Goal: Navigation & Orientation: Find specific page/section

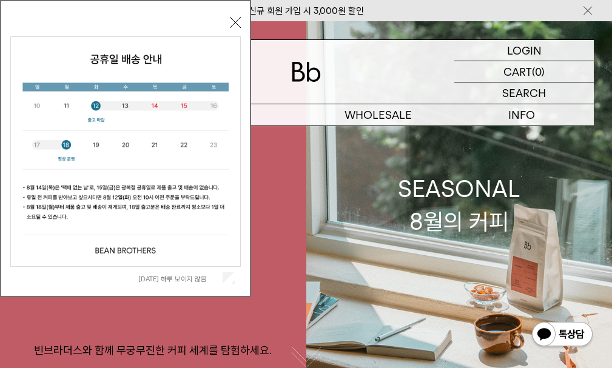
click at [242, 24] on div "오늘 하루 보이지 않음 닫기" at bounding box center [125, 148] width 251 height 297
click at [225, 21] on div "오늘 하루 보이지 않음 닫기" at bounding box center [125, 151] width 231 height 277
click at [241, 25] on div "오늘 하루 보이지 않음 닫기" at bounding box center [125, 148] width 251 height 297
click at [238, 24] on button "닫기" at bounding box center [235, 22] width 11 height 11
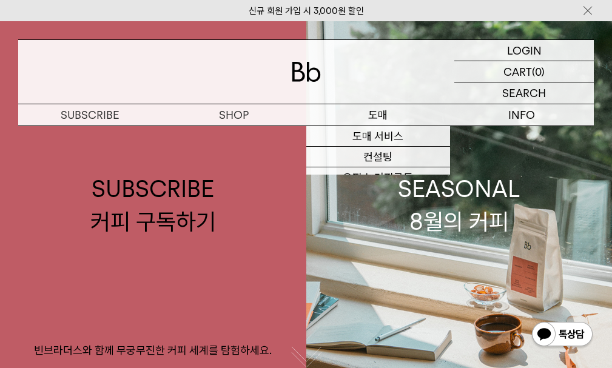
click at [390, 111] on p "도매" at bounding box center [378, 114] width 144 height 21
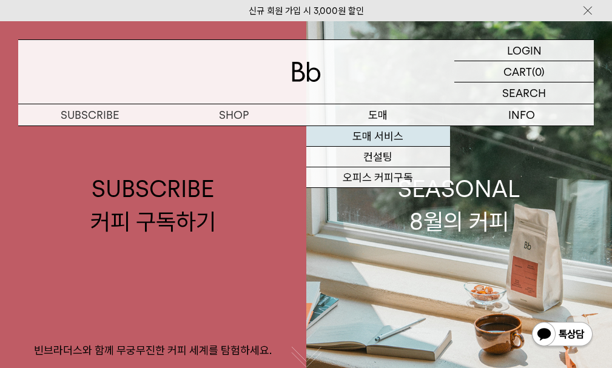
click at [386, 138] on link "도매 서비스" at bounding box center [378, 136] width 144 height 21
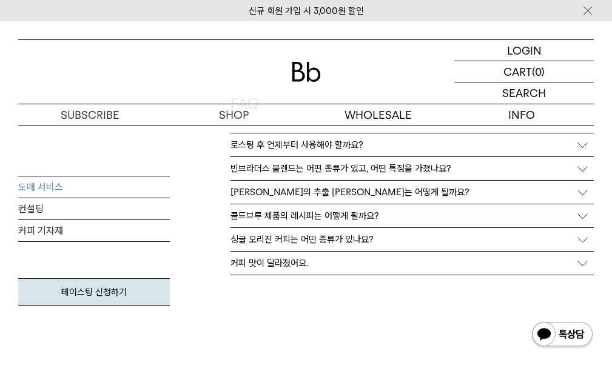
scroll to position [2912, 0]
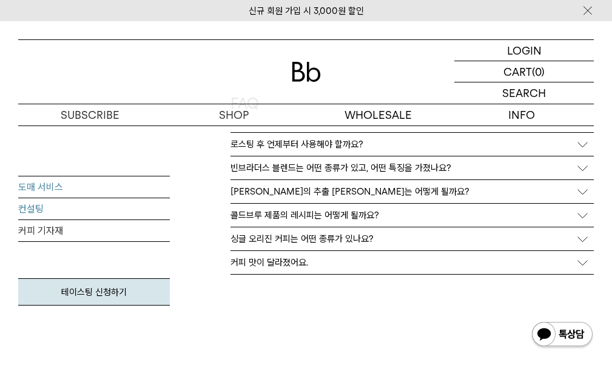
click at [129, 207] on link "컨설팅" at bounding box center [94, 209] width 152 height 22
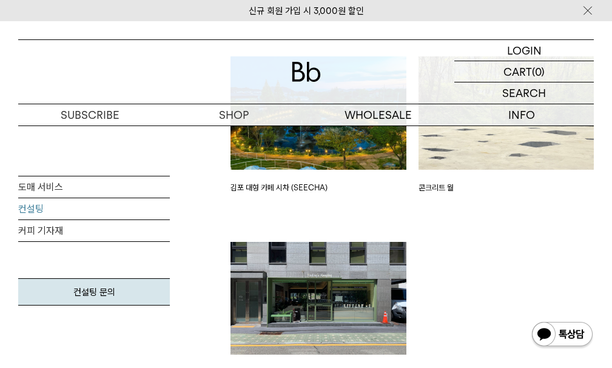
scroll to position [2366, 0]
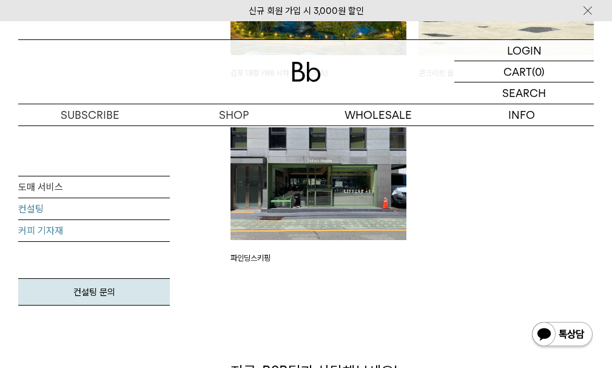
click at [59, 234] on link "커피 기자재" at bounding box center [94, 231] width 152 height 22
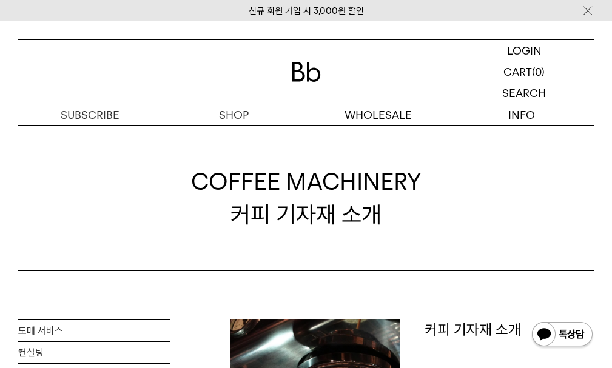
drag, startPoint x: 0, startPoint y: 0, endPoint x: 542, endPoint y: 181, distance: 571.7
click at [542, 181] on div "COFFEE MACHINERY 커피 기자재 소개" at bounding box center [306, 199] width 576 height 146
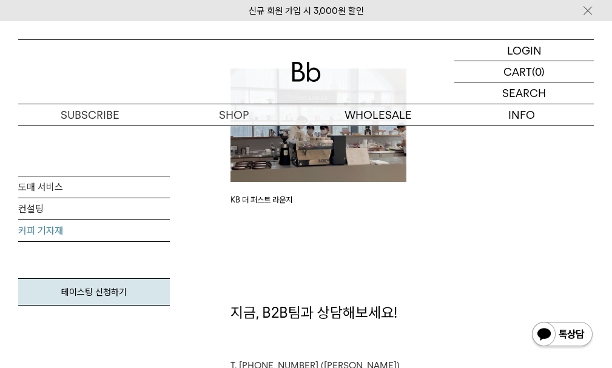
scroll to position [1699, 0]
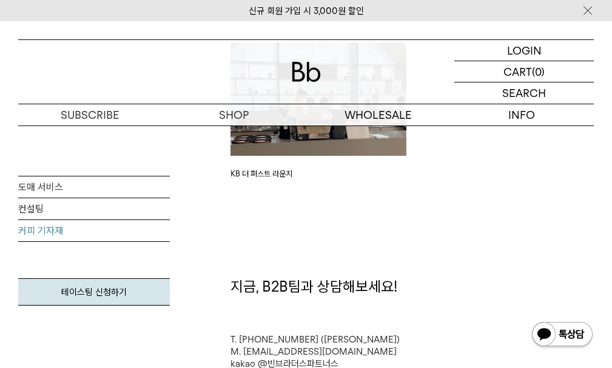
drag, startPoint x: 536, startPoint y: 169, endPoint x: 246, endPoint y: 260, distance: 303.9
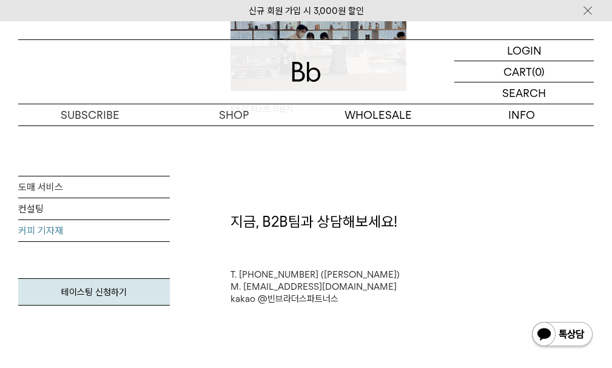
scroll to position [1820, 0]
